Goal: Find contact information: Find contact information

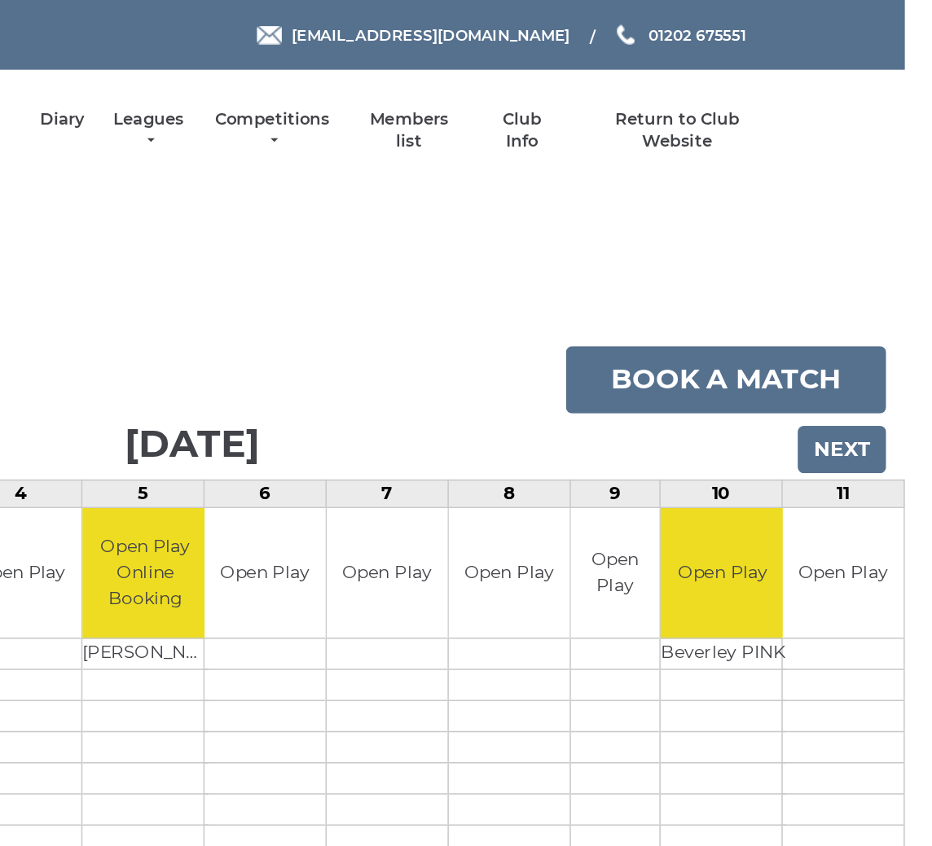
scroll to position [0, 2]
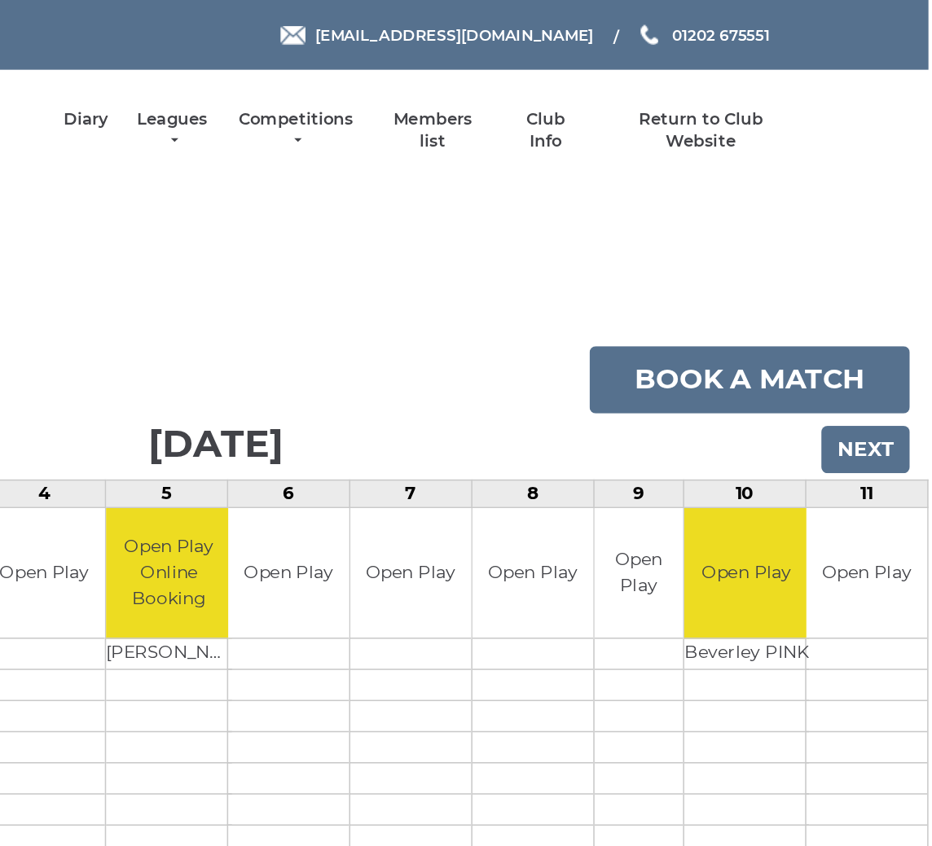
click at [859, 292] on input "Next" at bounding box center [888, 294] width 58 height 31
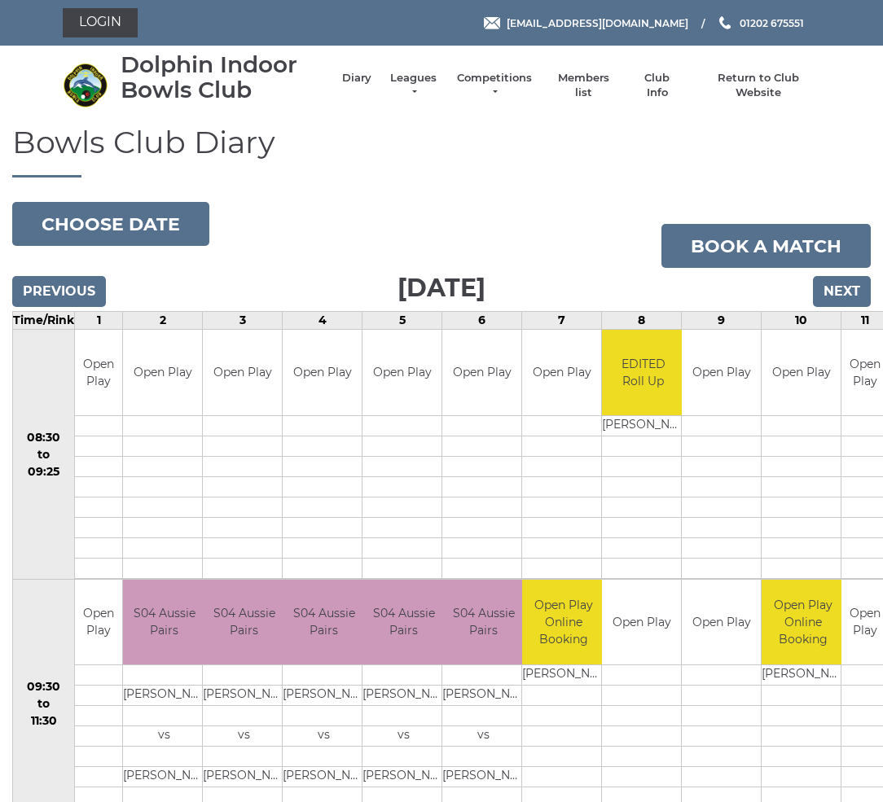
click at [830, 302] on input "Next" at bounding box center [842, 291] width 58 height 31
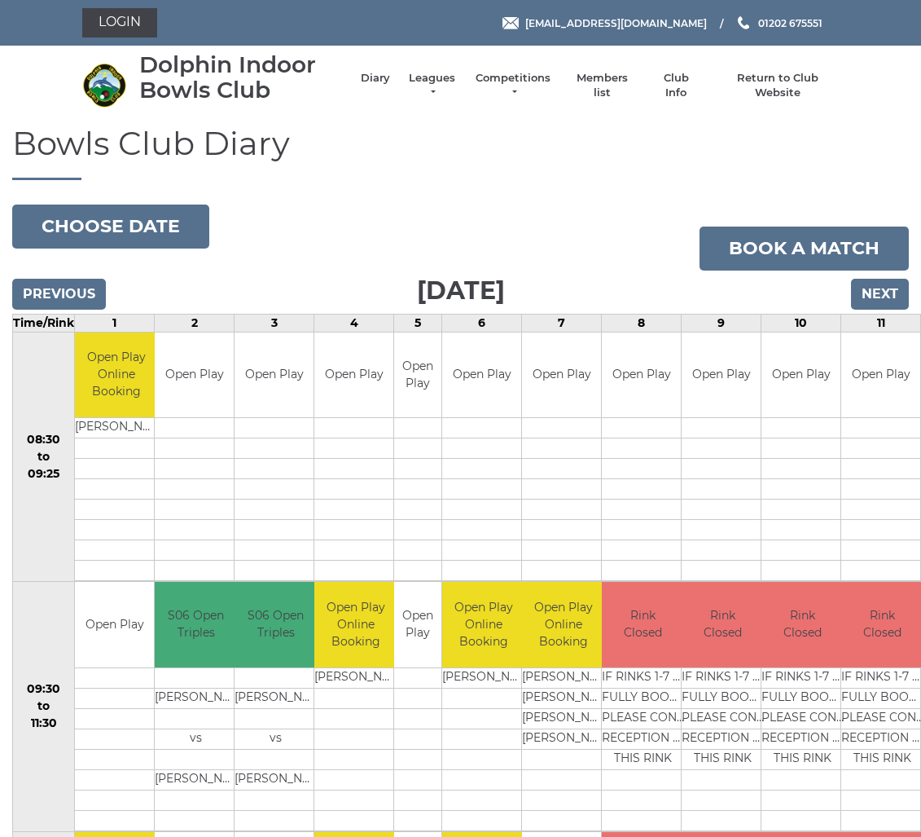
click at [885, 296] on input "Next" at bounding box center [880, 294] width 58 height 31
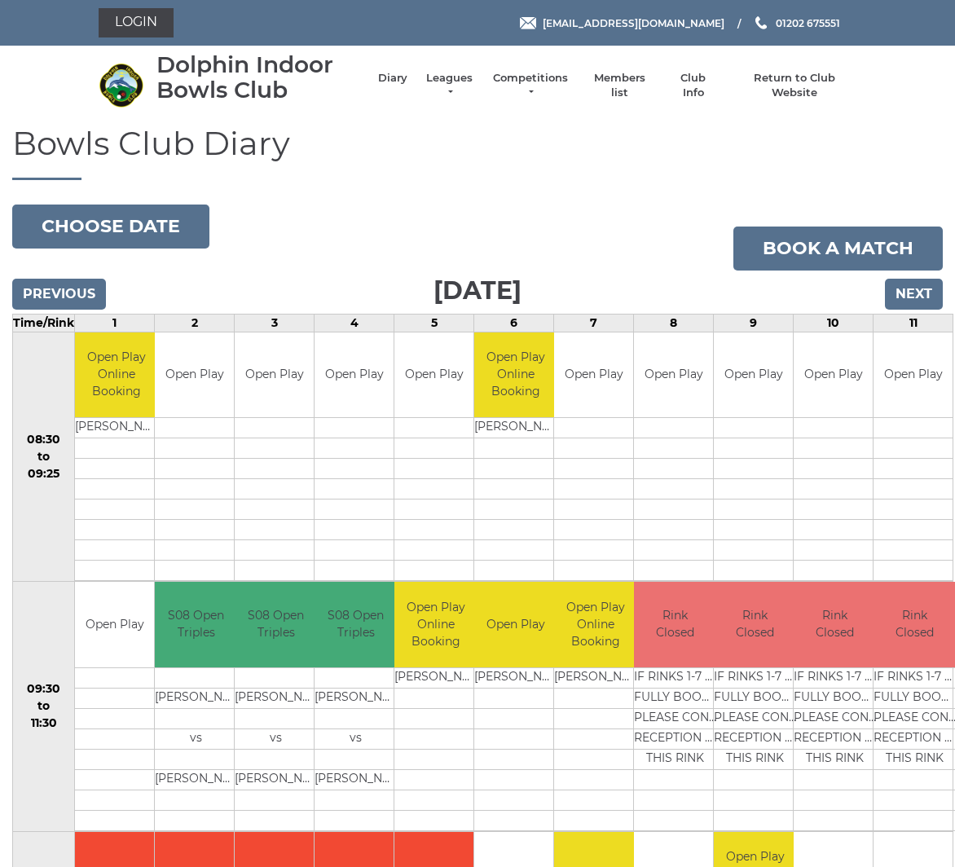
click at [53, 283] on input "Previous" at bounding box center [59, 294] width 94 height 31
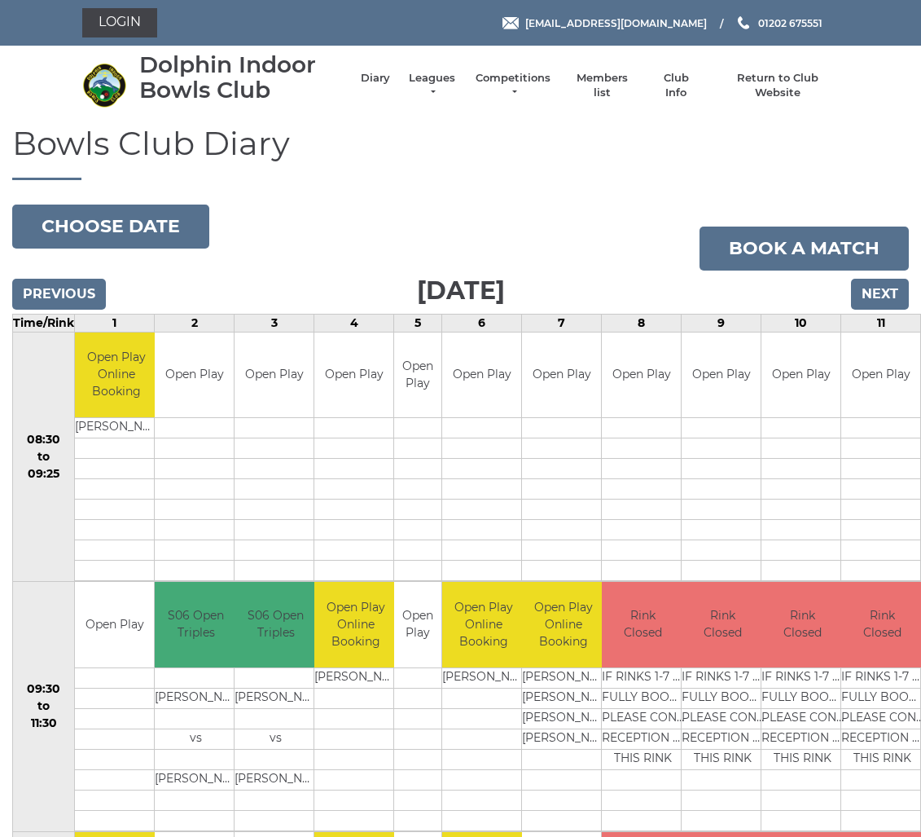
click at [59, 299] on input "Previous" at bounding box center [59, 294] width 94 height 31
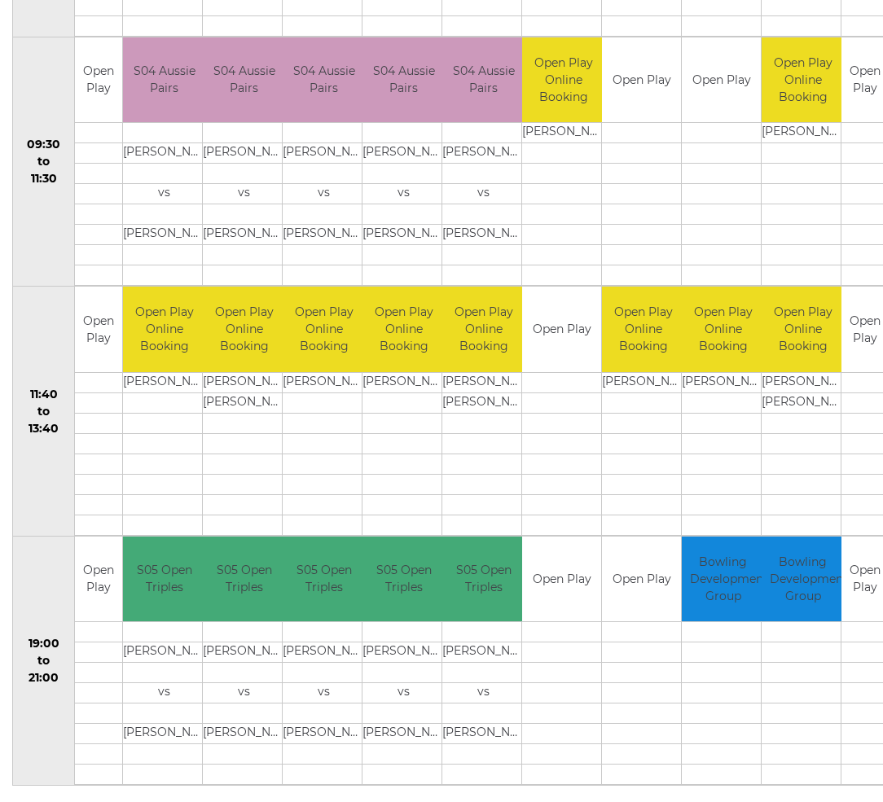
scroll to position [540, 0]
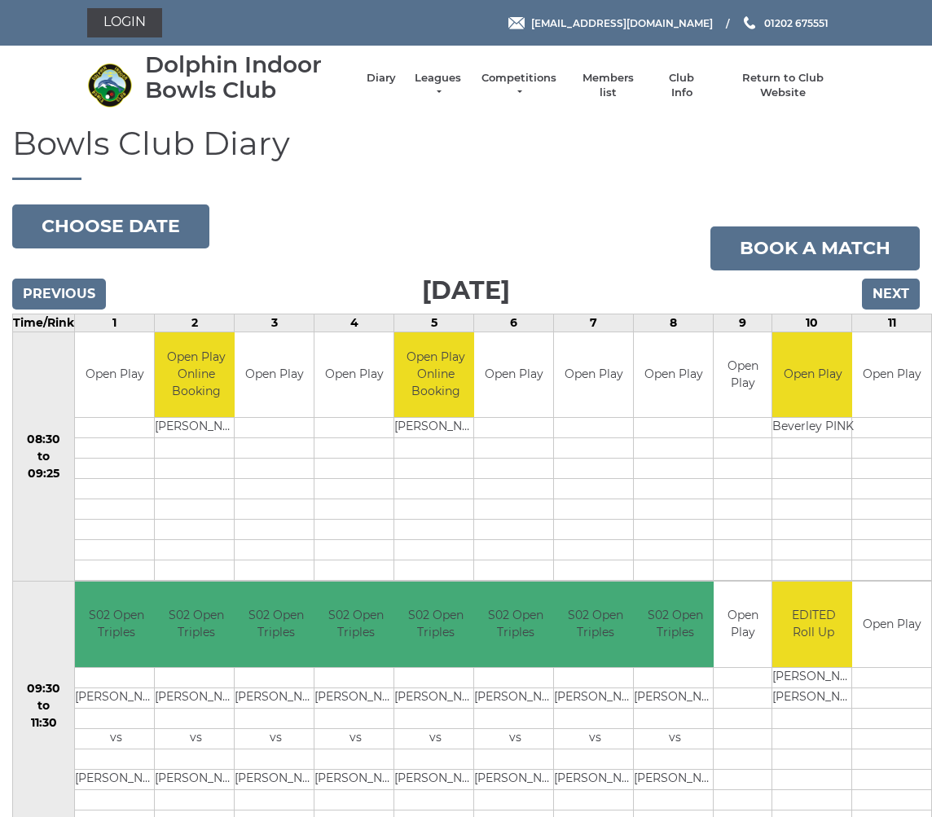
click at [127, 26] on link "Login" at bounding box center [124, 22] width 75 height 29
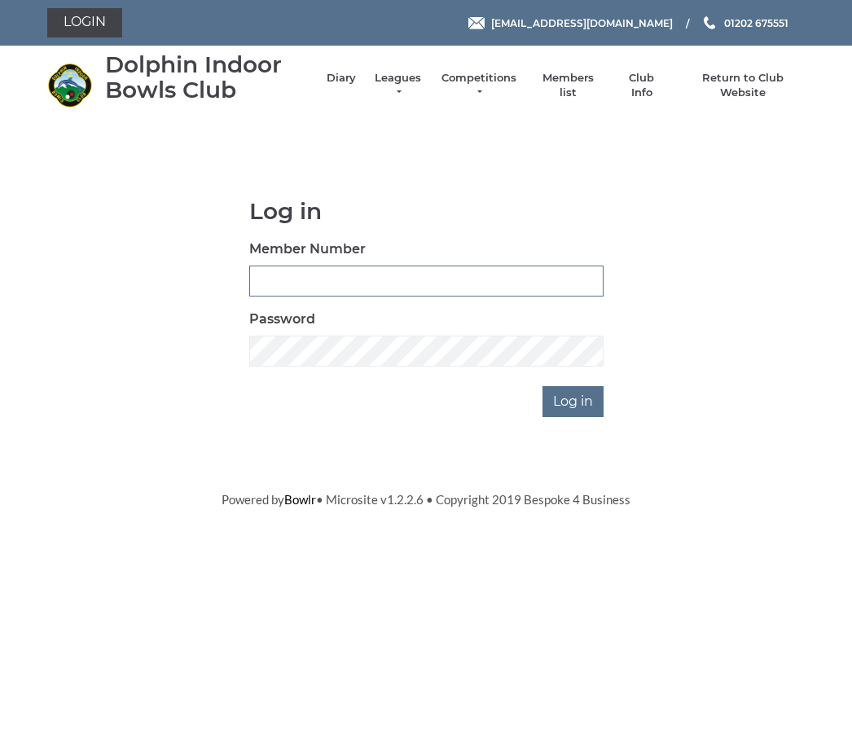
type input "3742"
click at [573, 400] on input "Log in" at bounding box center [573, 401] width 61 height 31
click at [579, 409] on input "Log in" at bounding box center [573, 401] width 61 height 31
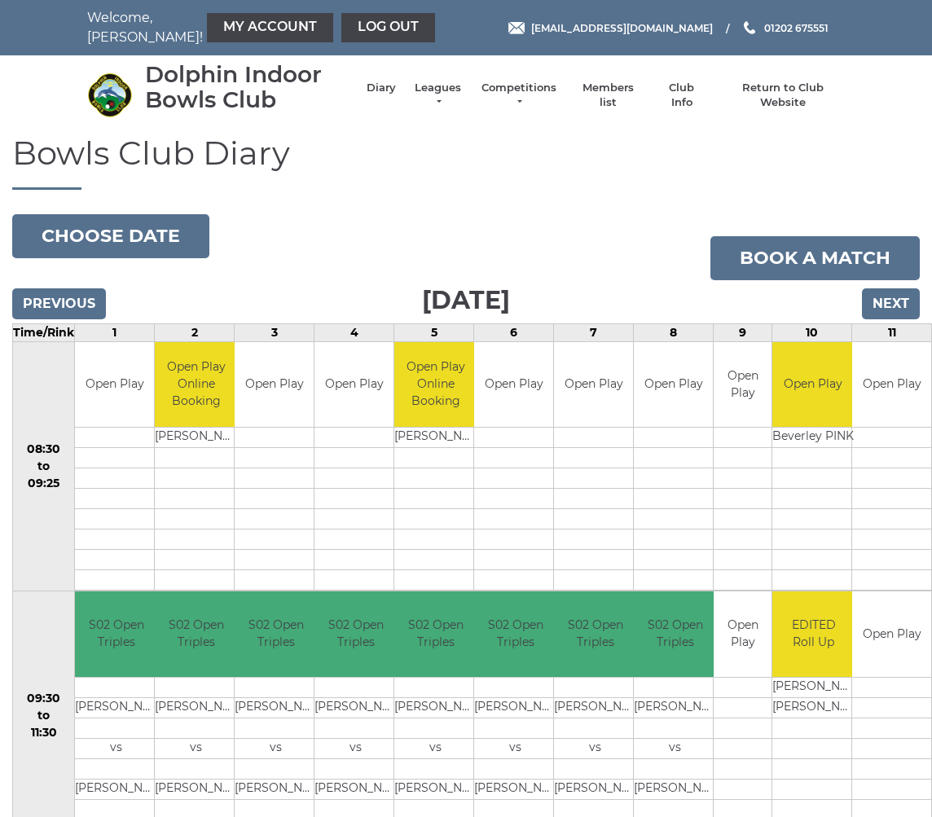
click at [600, 104] on link "Members list" at bounding box center [607, 95] width 68 height 29
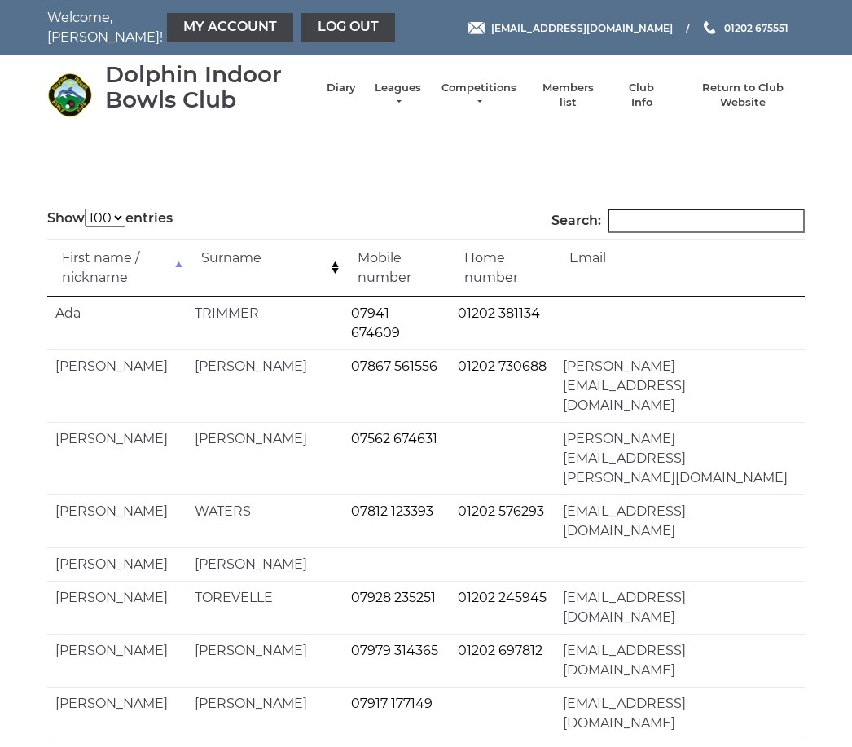
select select "100"
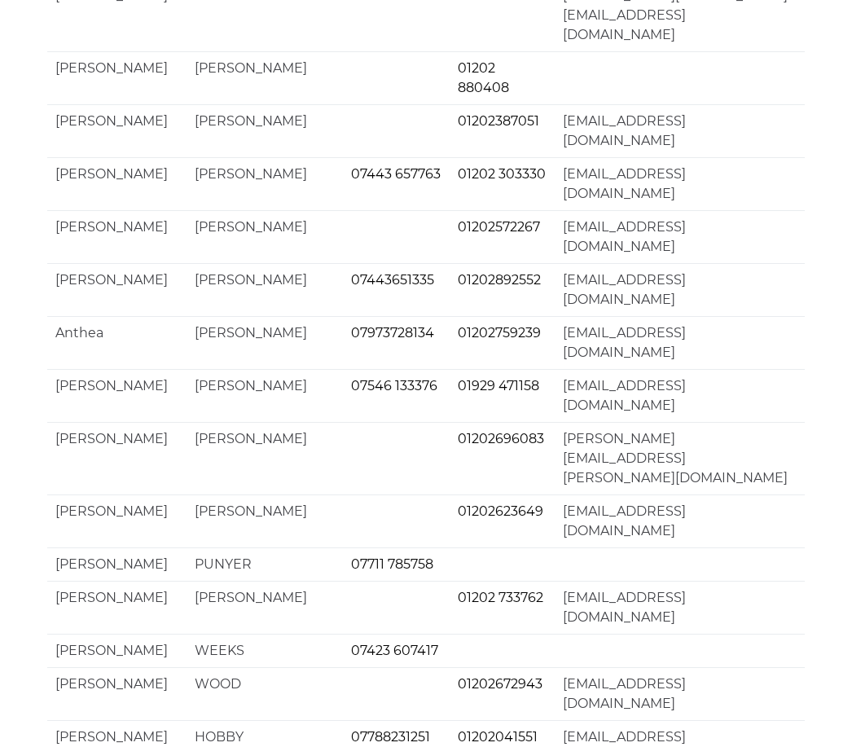
scroll to position [3847, 0]
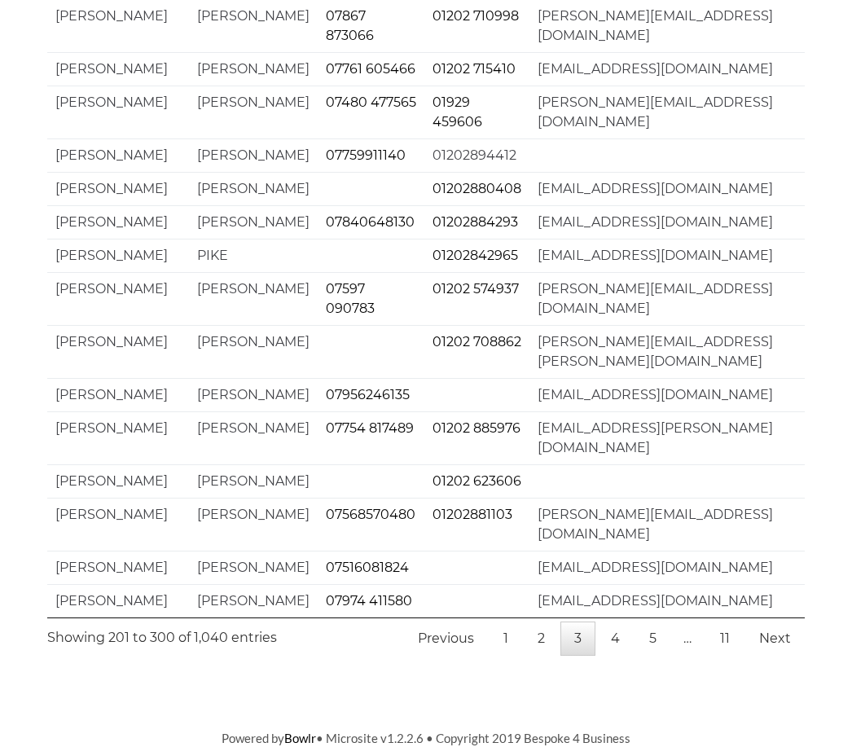
scroll to position [3808, 0]
click at [610, 656] on link "4" at bounding box center [615, 639] width 37 height 34
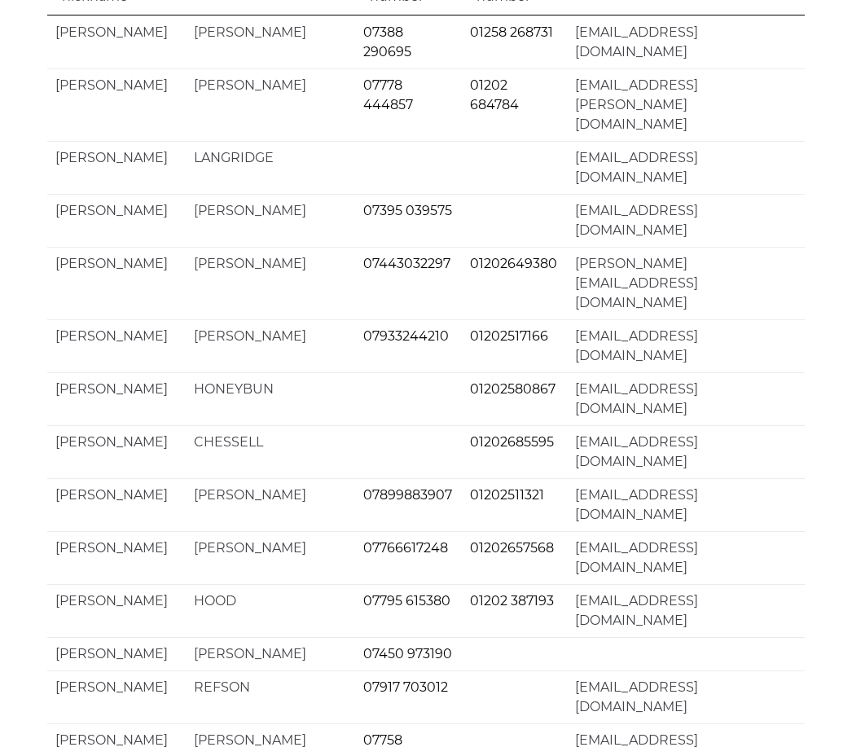
scroll to position [242, 0]
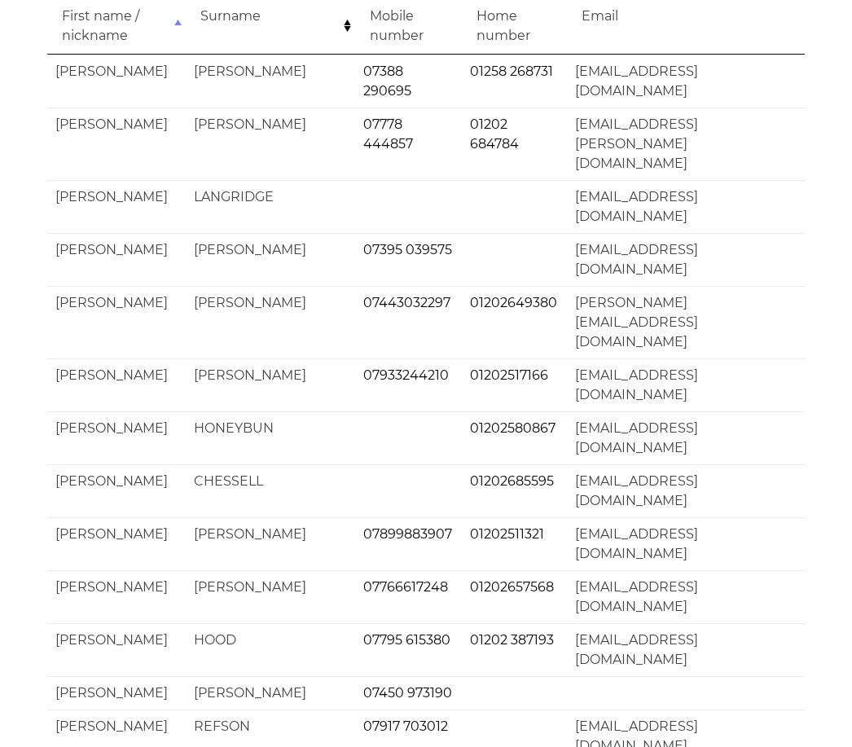
click at [623, 710] on td "[EMAIL_ADDRESS][DOMAIN_NAME]" at bounding box center [686, 736] width 238 height 53
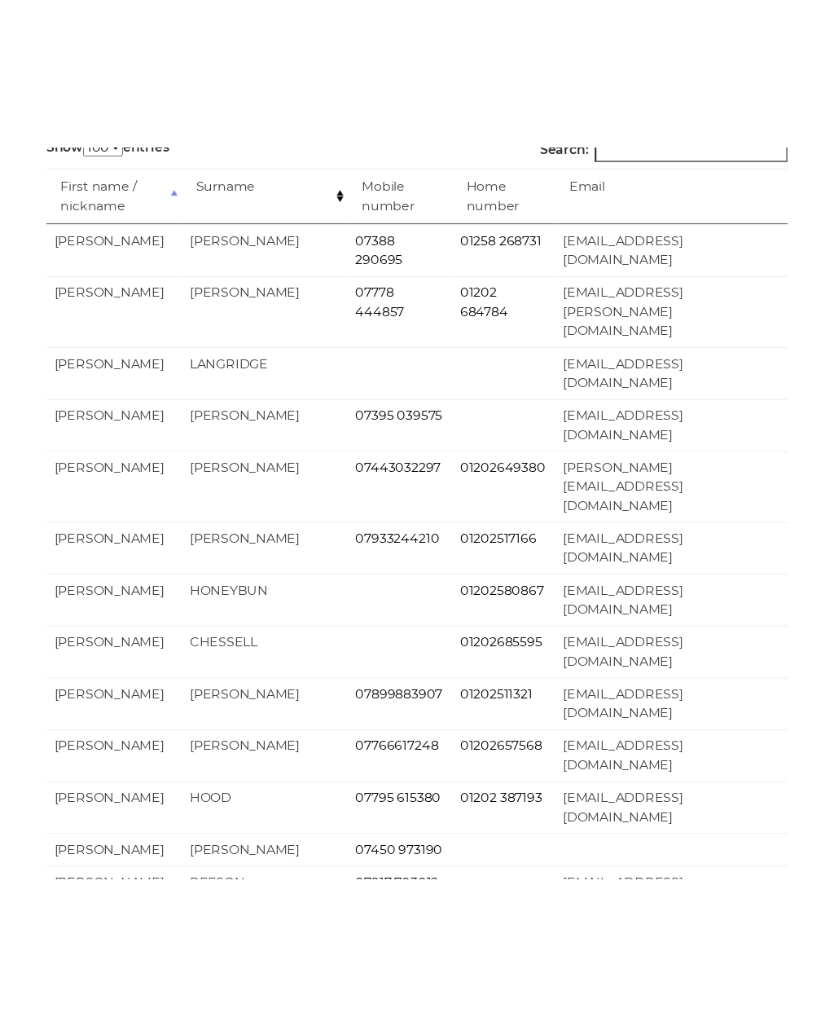
scroll to position [69, 0]
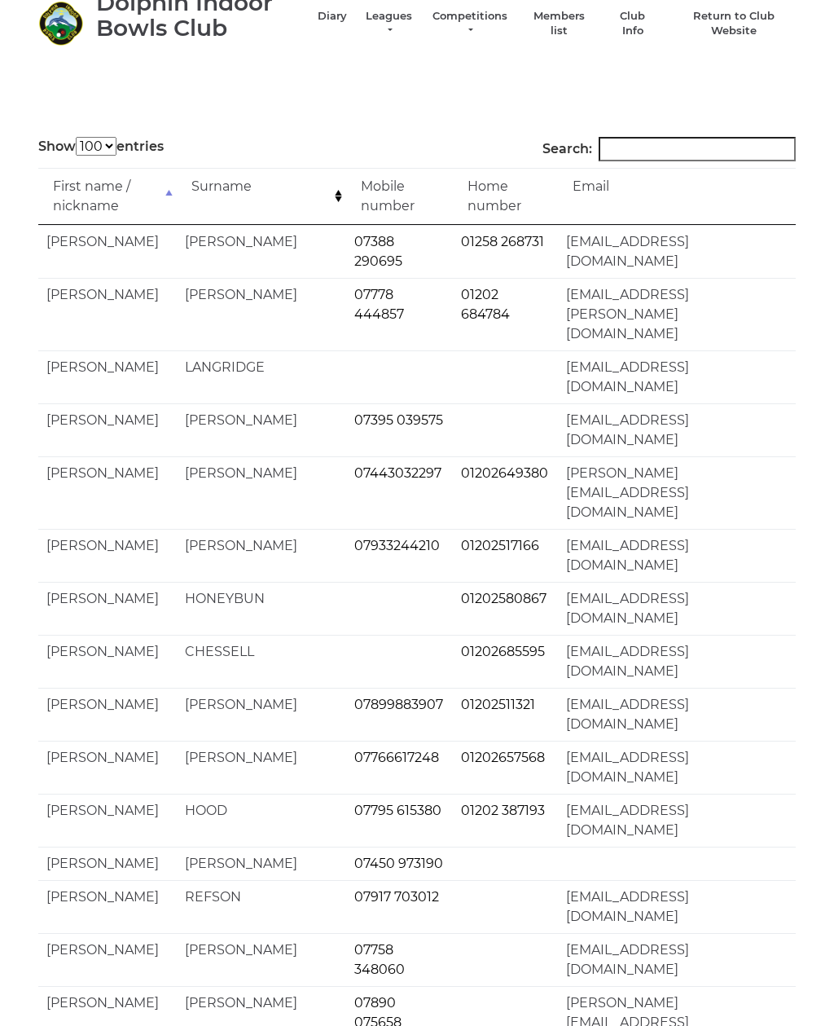
scroll to position [72, 0]
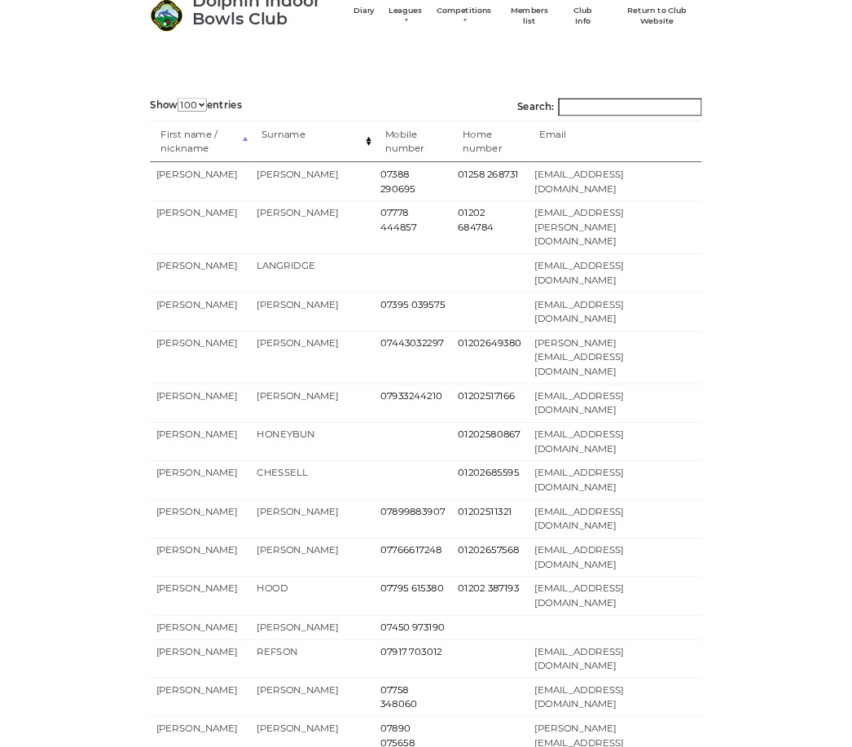
scroll to position [213, 0]
